Goal: Navigation & Orientation: Find specific page/section

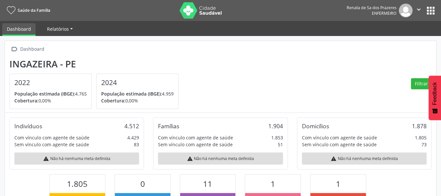
scroll to position [108, 144]
click at [58, 28] on span "Relatórios" at bounding box center [58, 29] width 22 height 6
click at [25, 28] on link "Dashboard" at bounding box center [18, 29] width 33 height 13
click at [89, 34] on ul "Dashboard Relatórios Desfechos da visita" at bounding box center [220, 28] width 441 height 15
click at [67, 31] on span "Relatórios" at bounding box center [58, 29] width 22 height 6
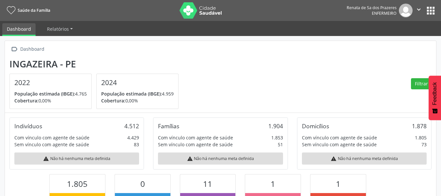
click at [434, 9] on button "apps" at bounding box center [430, 10] width 11 height 11
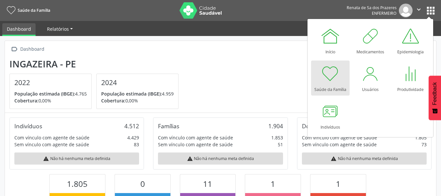
click at [72, 32] on link "Relatórios" at bounding box center [59, 28] width 35 height 11
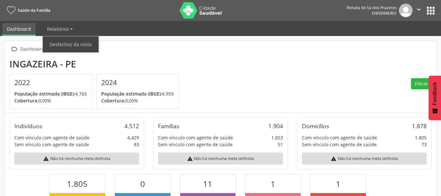
drag, startPoint x: 438, startPoint y: 11, endPoint x: 433, endPoint y: 11, distance: 4.6
click at [436, 11] on nav "Saúde da Família Renata de Sa dos Prazeres Enfermeiro  Configurações Sair apps" at bounding box center [220, 10] width 441 height 21
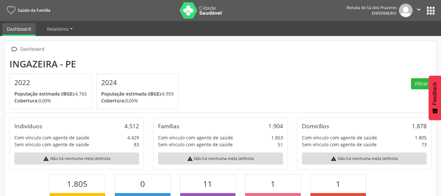
click at [431, 13] on button "apps" at bounding box center [430, 10] width 11 height 11
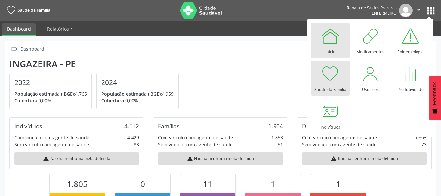
click at [318, 48] on link "Início" at bounding box center [330, 40] width 39 height 35
